Goal: Task Accomplishment & Management: Use online tool/utility

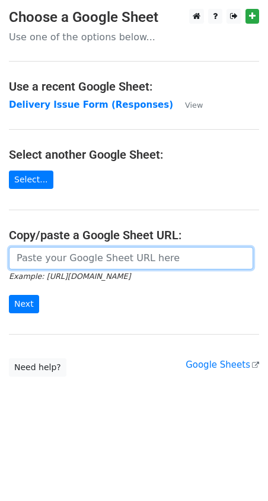
click at [83, 262] on input "url" at bounding box center [131, 258] width 244 height 22
paste input "[URL][DOMAIN_NAME]"
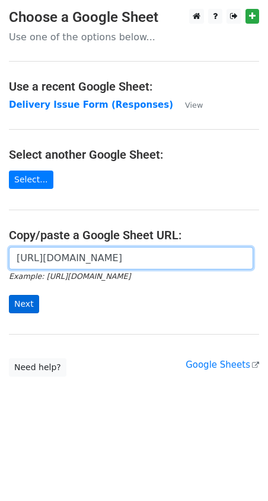
type input "[URL][DOMAIN_NAME]"
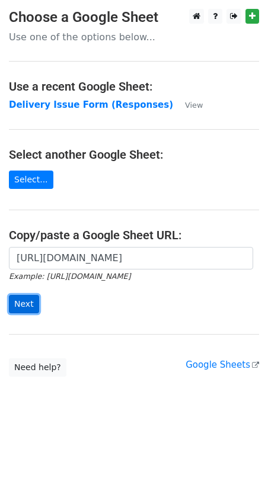
scroll to position [0, 0]
click at [21, 305] on input "Next" at bounding box center [24, 304] width 30 height 18
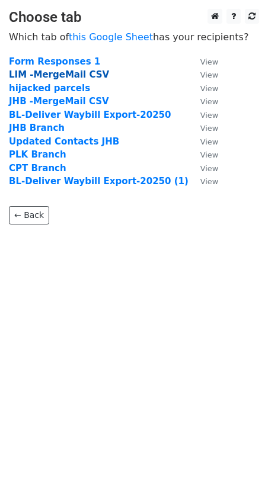
click at [73, 72] on strong "LIM -MergeMail CSV" at bounding box center [59, 74] width 100 height 11
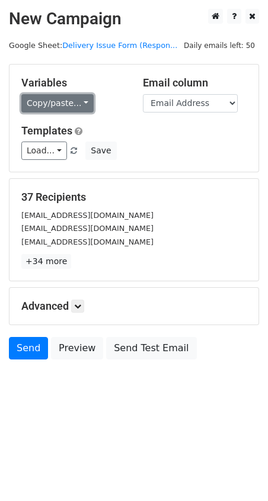
click at [83, 102] on link "Copy/paste..." at bounding box center [57, 103] width 72 height 18
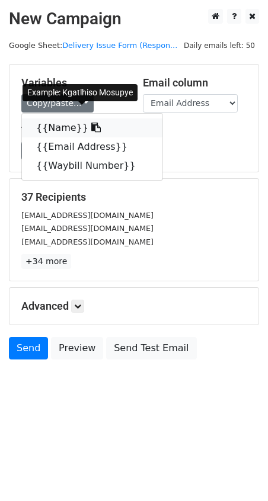
click at [61, 123] on link "{{Name}}" at bounding box center [92, 127] width 140 height 19
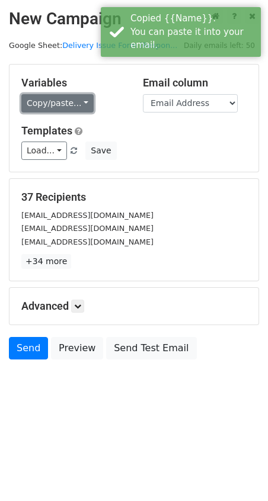
click at [83, 102] on link "Copy/paste..." at bounding box center [57, 103] width 72 height 18
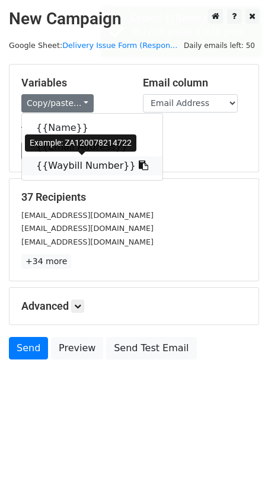
click at [117, 167] on link "{{Waybill Number}}" at bounding box center [92, 165] width 140 height 19
